Goal: Information Seeking & Learning: Compare options

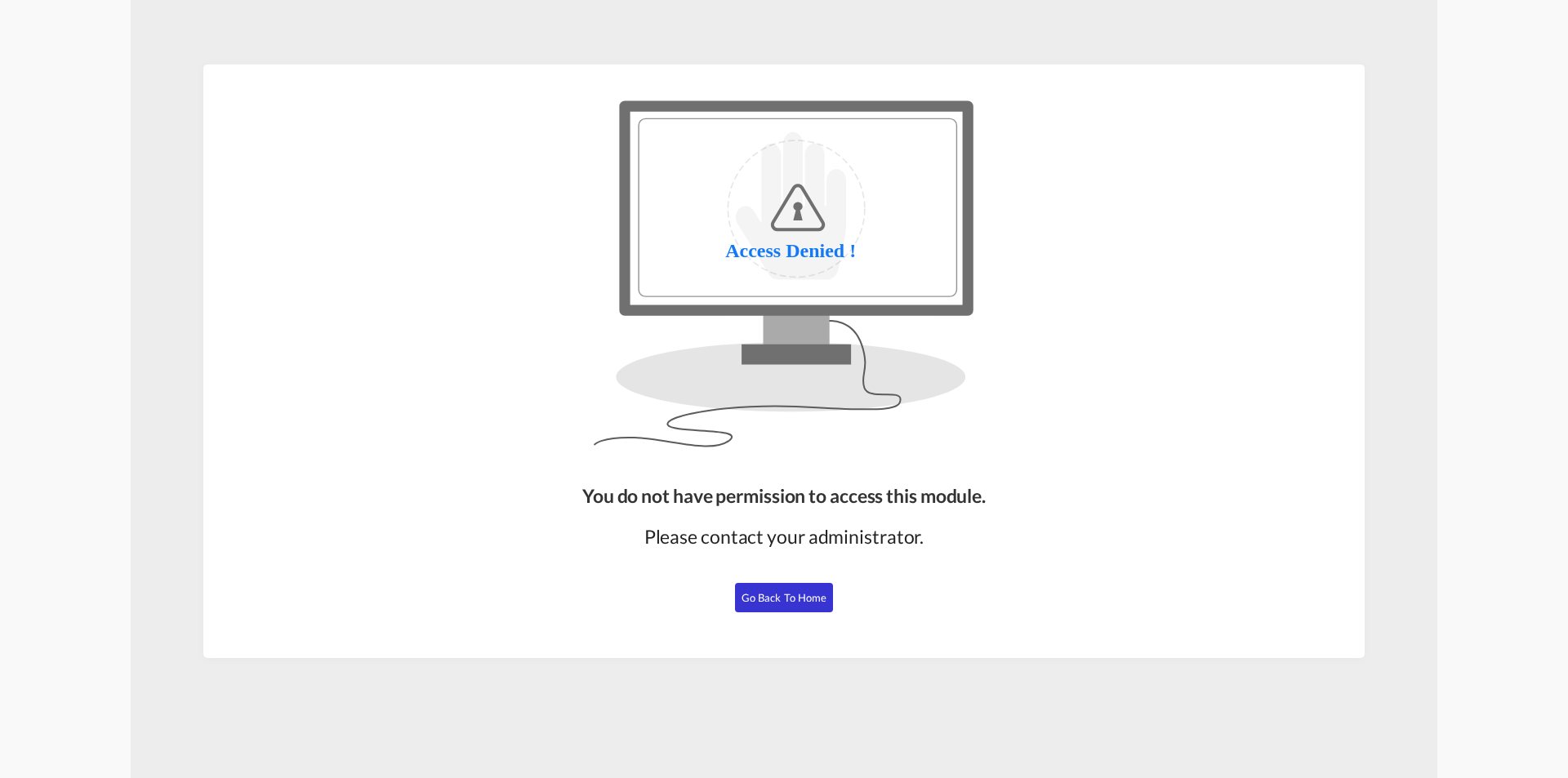
click at [815, 586] on button "Go Back to Home" at bounding box center [784, 598] width 98 height 30
